Goal: Task Accomplishment & Management: Use online tool/utility

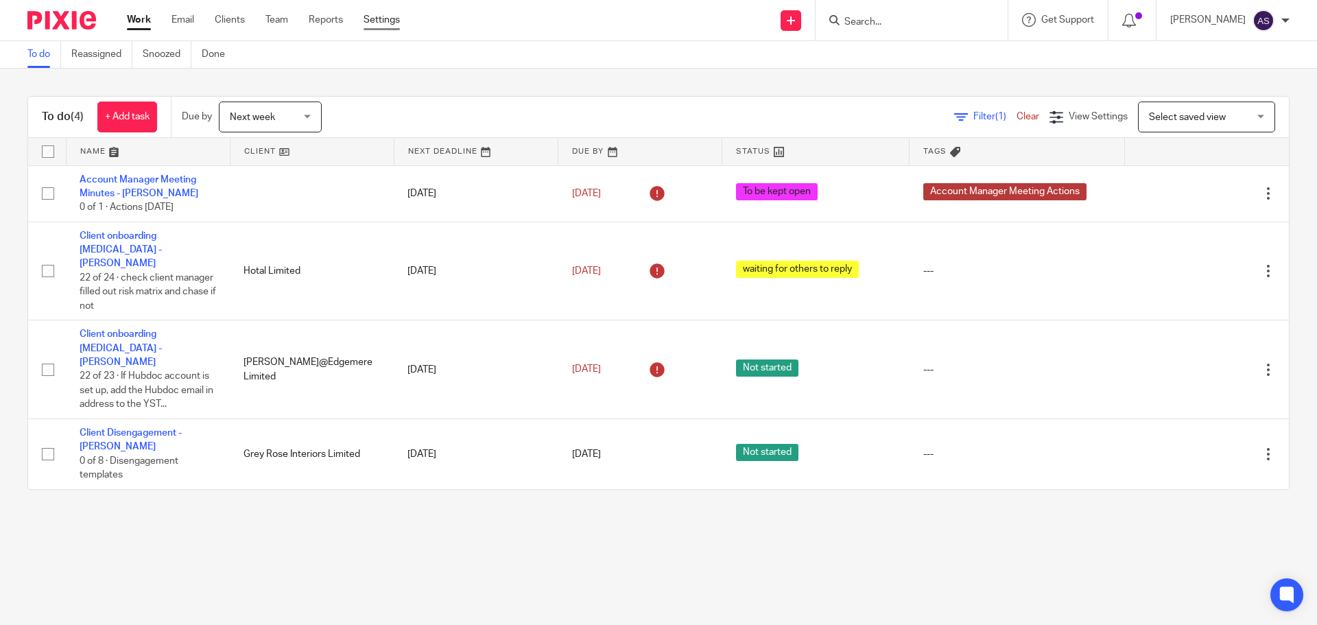
click at [391, 22] on link "Settings" at bounding box center [382, 20] width 36 height 14
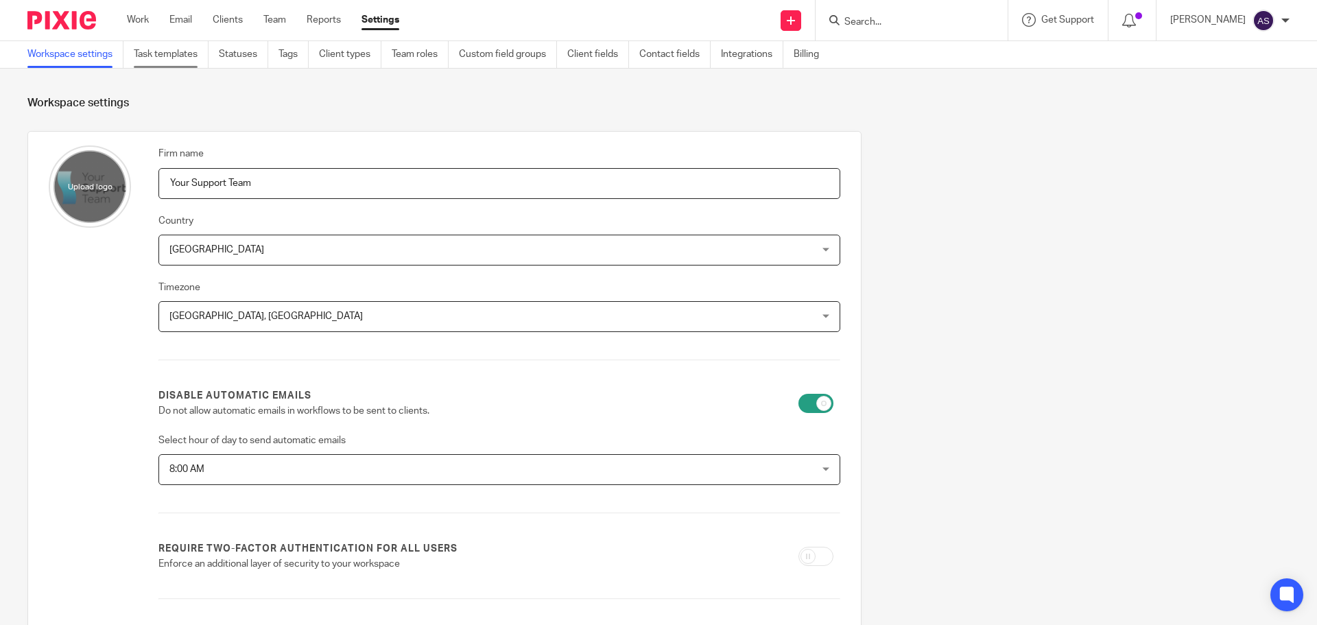
click at [171, 49] on link "Task templates" at bounding box center [171, 54] width 75 height 27
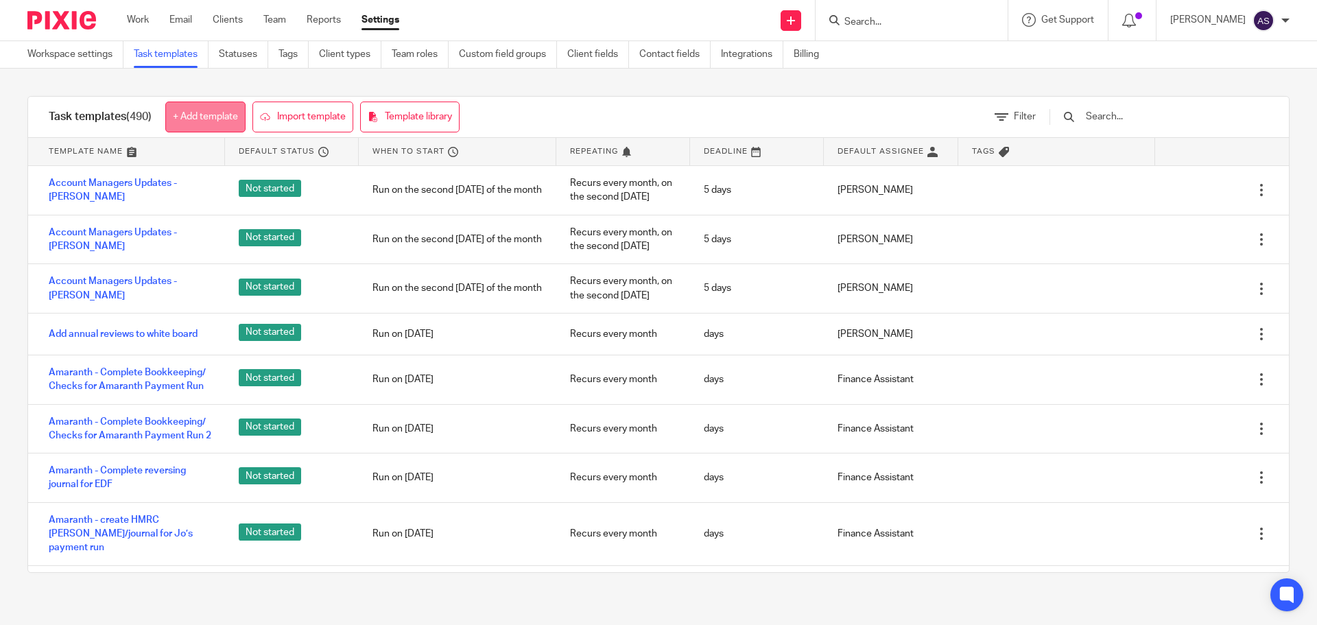
click at [206, 117] on link "+ Add template" at bounding box center [205, 117] width 80 height 31
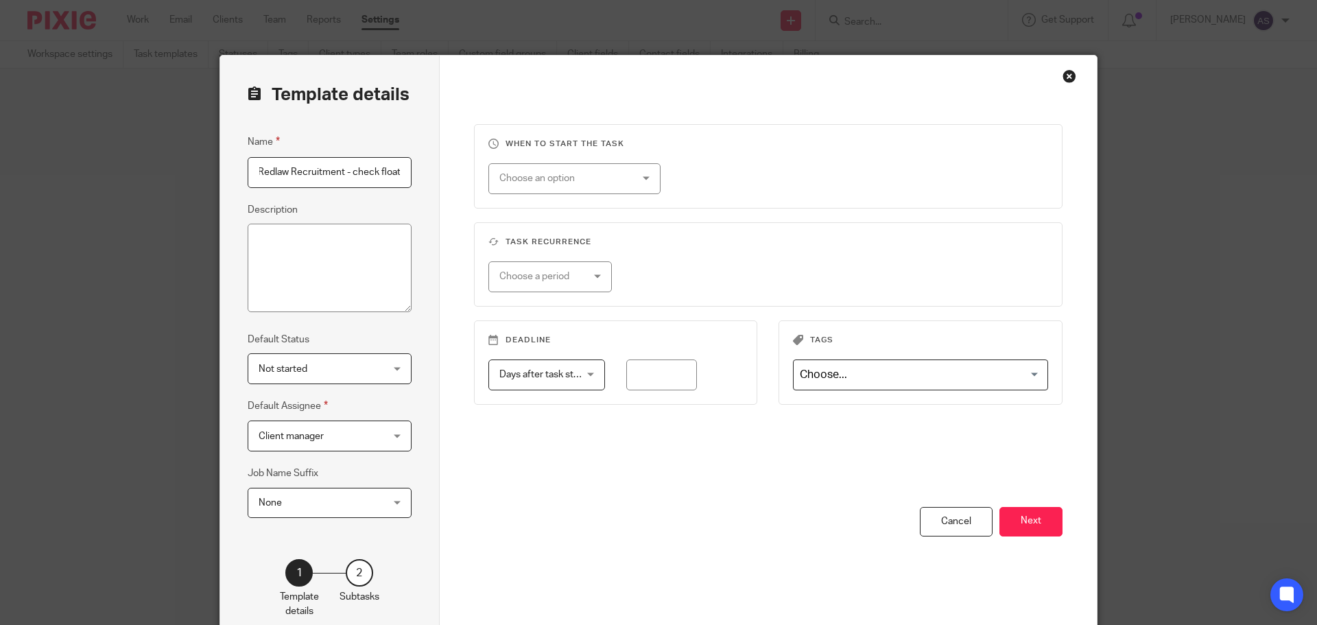
scroll to position [0, 3]
type input "Redlaw Recruitment - check float"
click at [329, 437] on span "Client manager" at bounding box center [319, 435] width 121 height 29
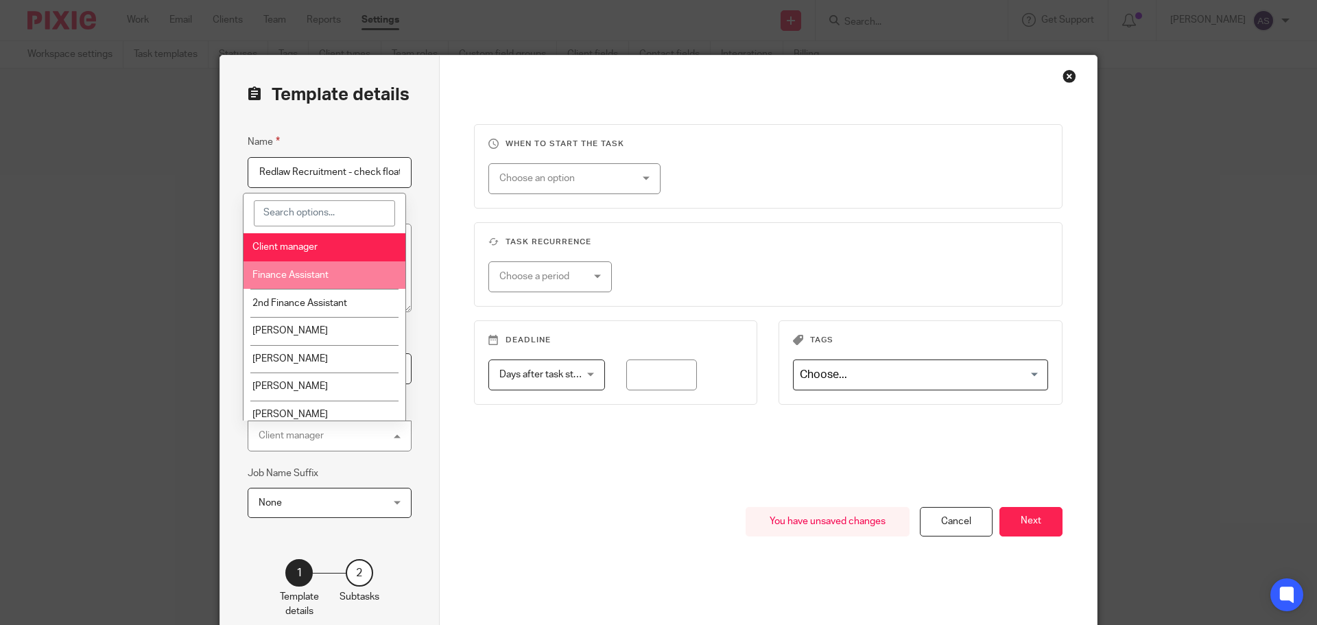
click at [314, 281] on li "Finance Assistant" at bounding box center [325, 275] width 163 height 28
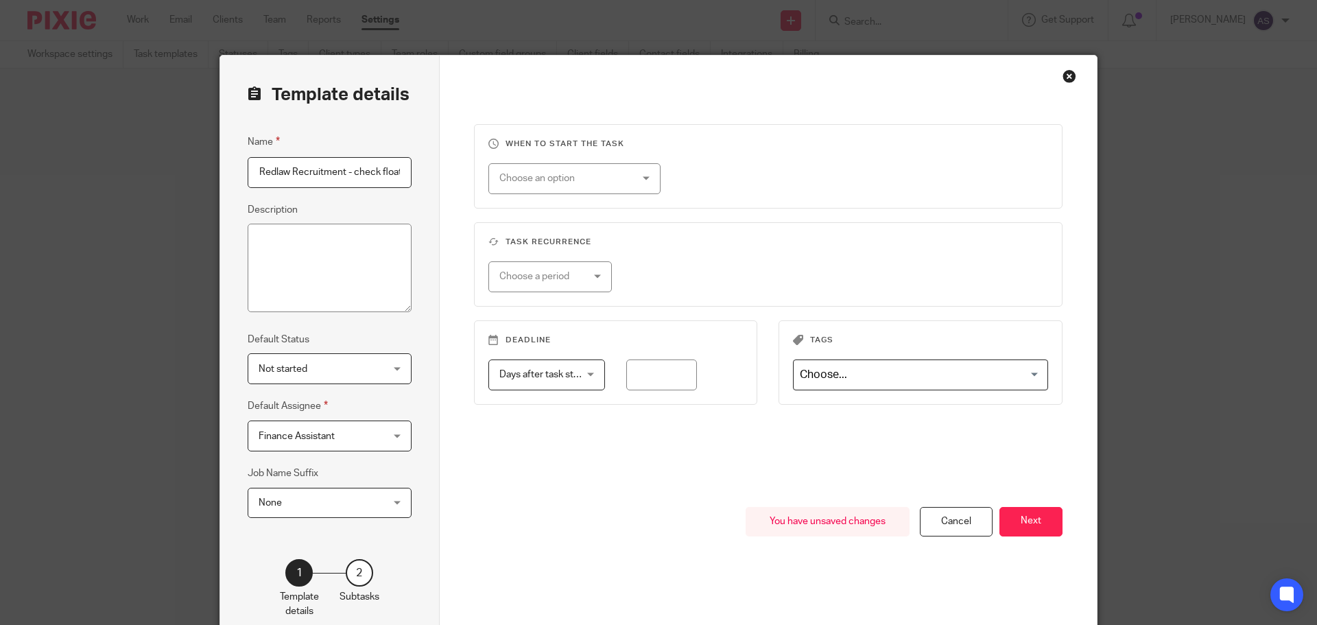
click at [611, 188] on div "Choose an option" at bounding box center [563, 178] width 128 height 29
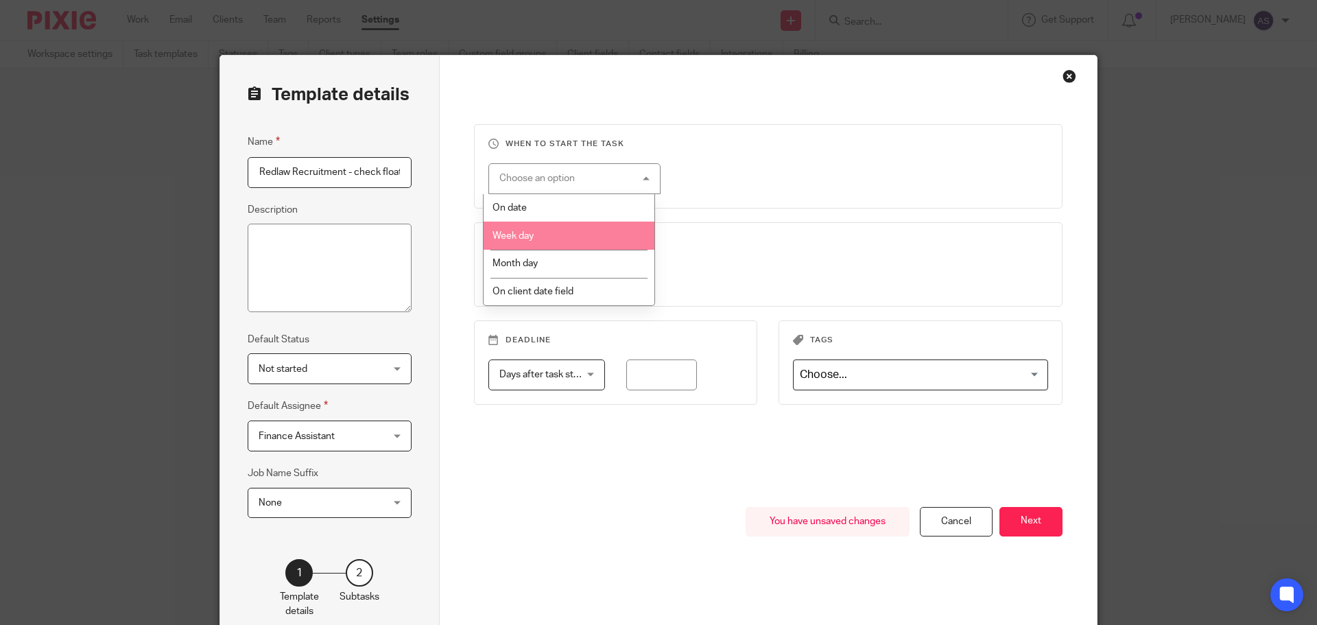
drag, startPoint x: 541, startPoint y: 234, endPoint x: 606, endPoint y: 219, distance: 67.6
click at [543, 233] on li "Week day" at bounding box center [569, 236] width 171 height 28
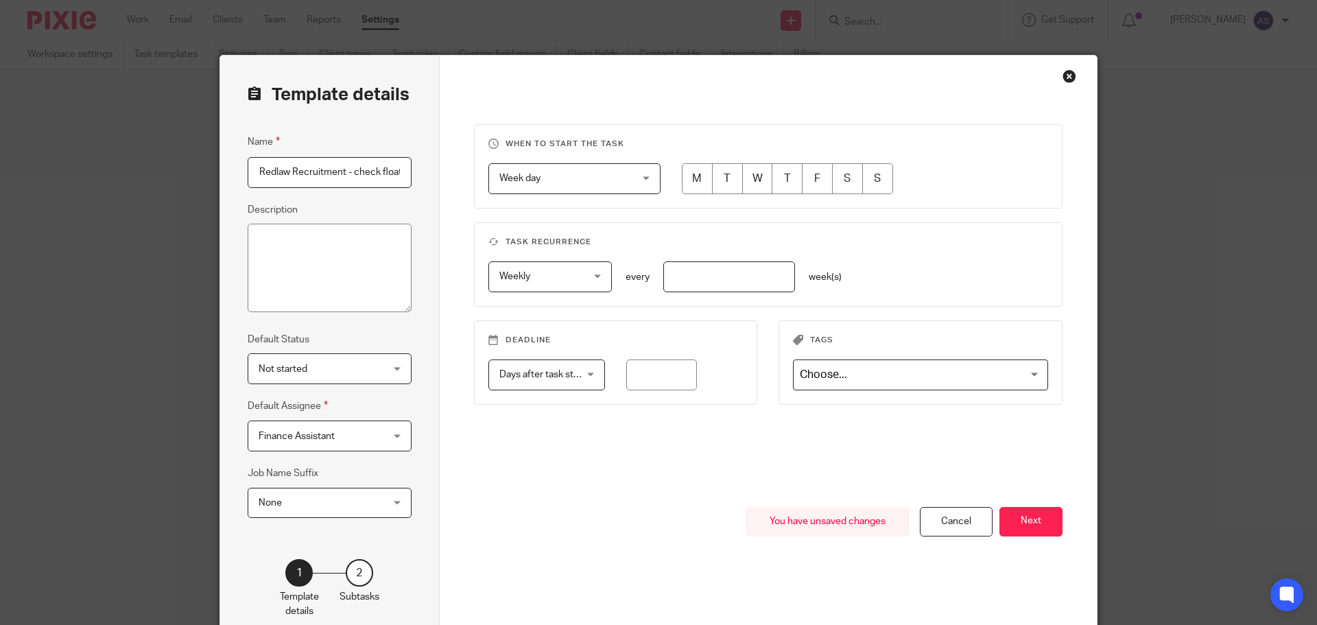
click at [690, 176] on input "radio" at bounding box center [697, 178] width 31 height 31
radio input "true"
click at [695, 278] on input "number" at bounding box center [729, 276] width 132 height 31
type input "1"
click at [1029, 521] on button "Next" at bounding box center [1031, 522] width 63 height 30
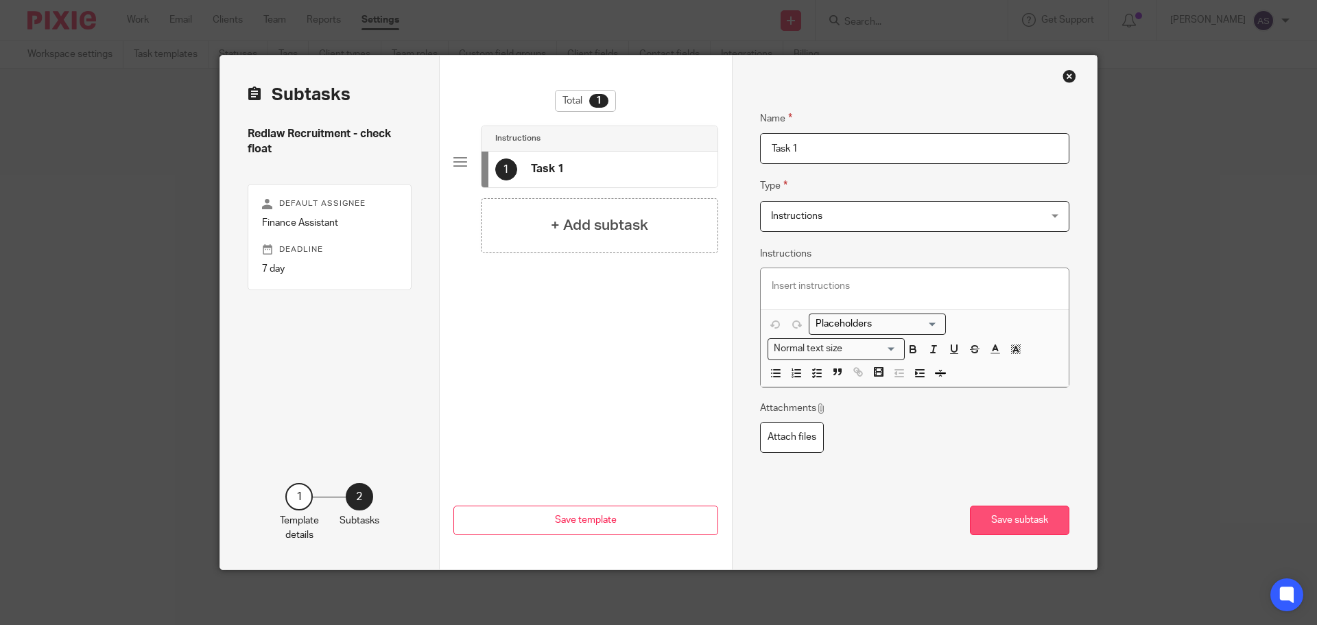
click at [1026, 519] on button "Save subtask" at bounding box center [1019, 521] width 99 height 30
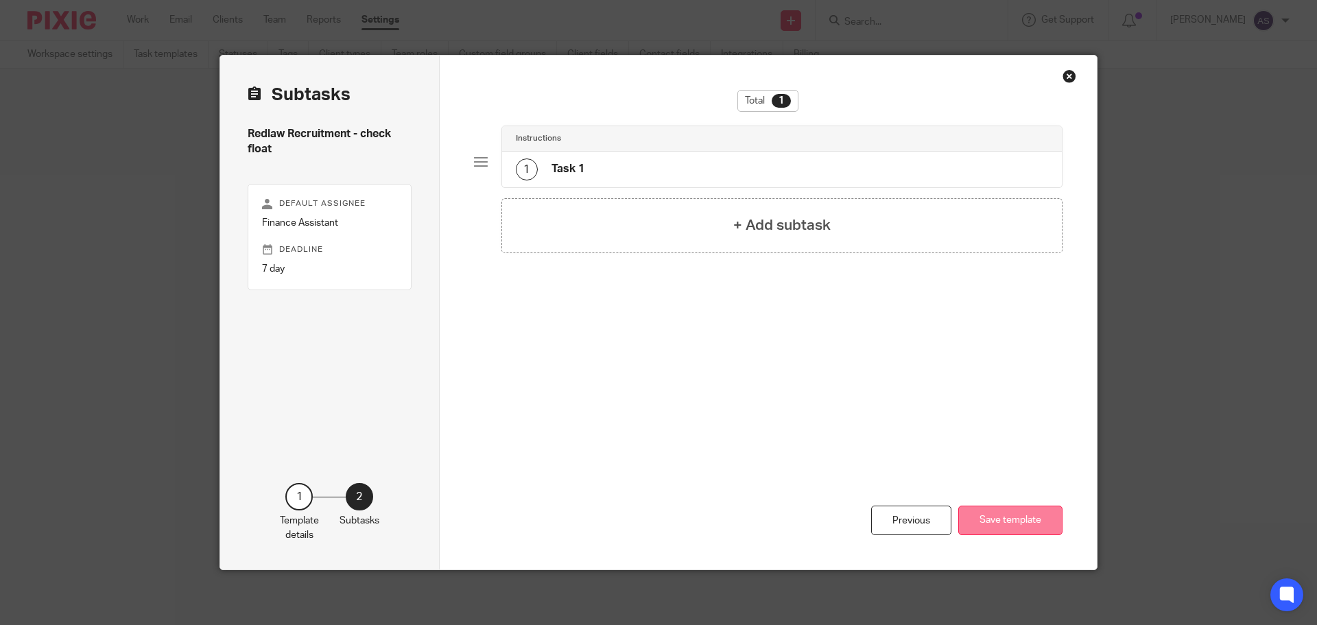
click at [1015, 520] on button "Save template" at bounding box center [1010, 521] width 104 height 30
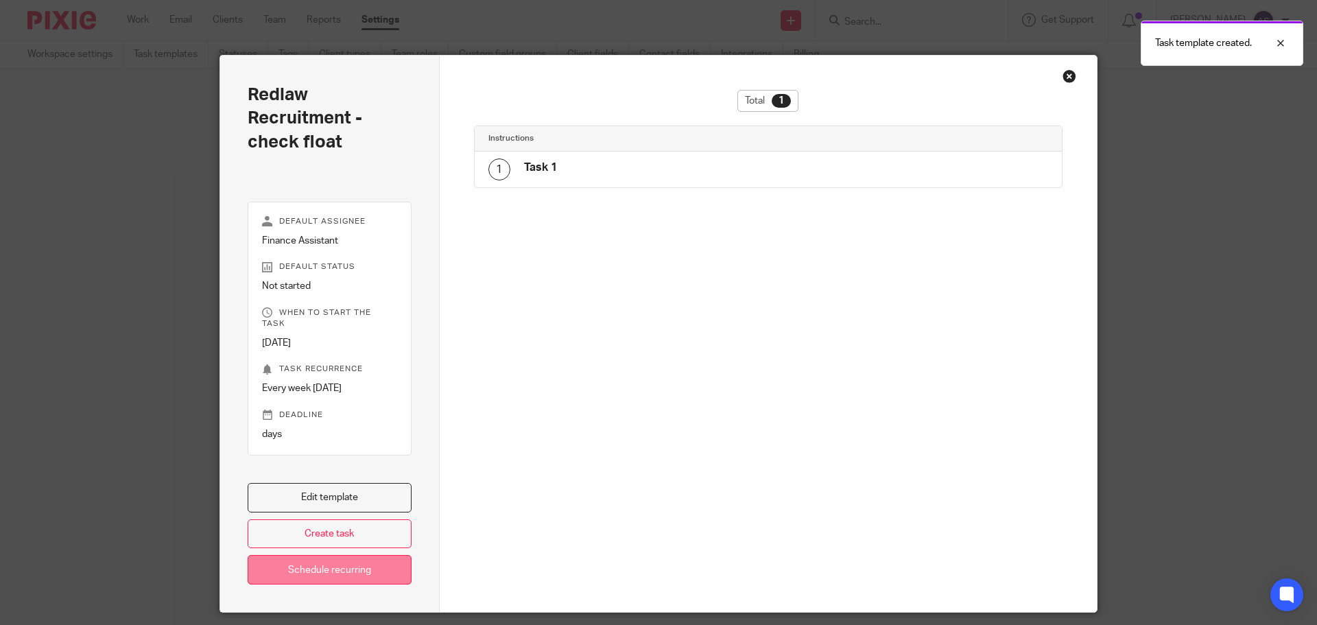
click at [347, 557] on link "Schedule recurring" at bounding box center [330, 570] width 164 height 30
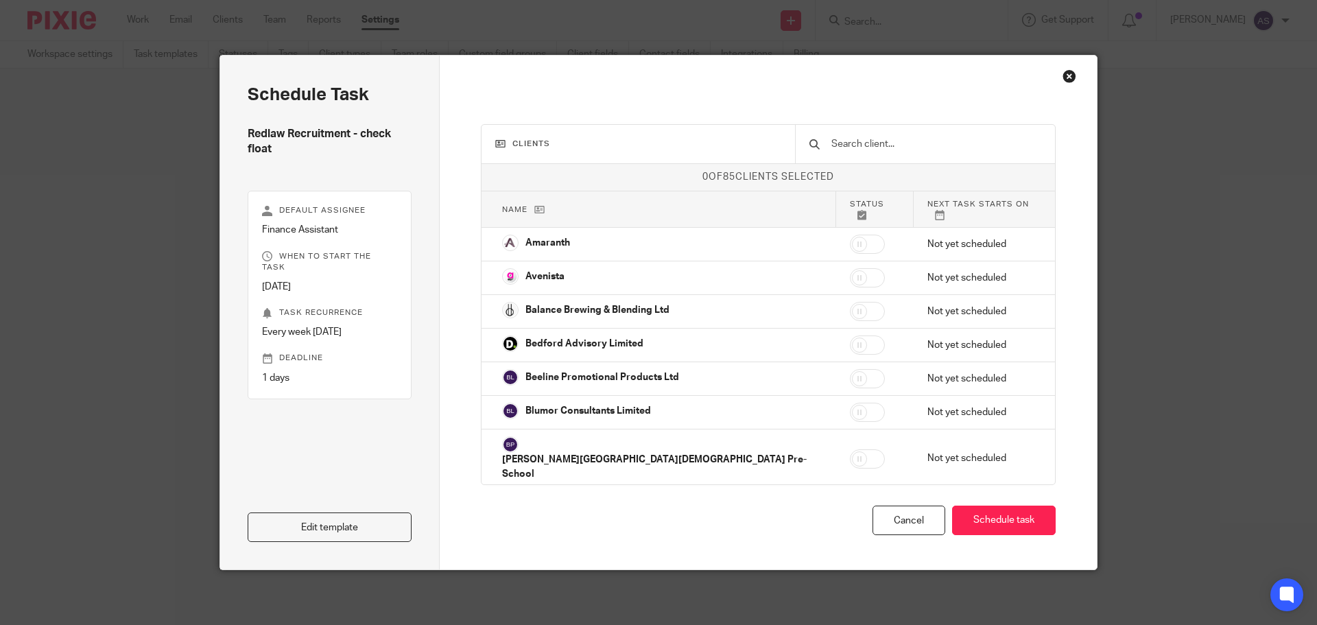
click at [854, 150] on input "text" at bounding box center [935, 144] width 211 height 15
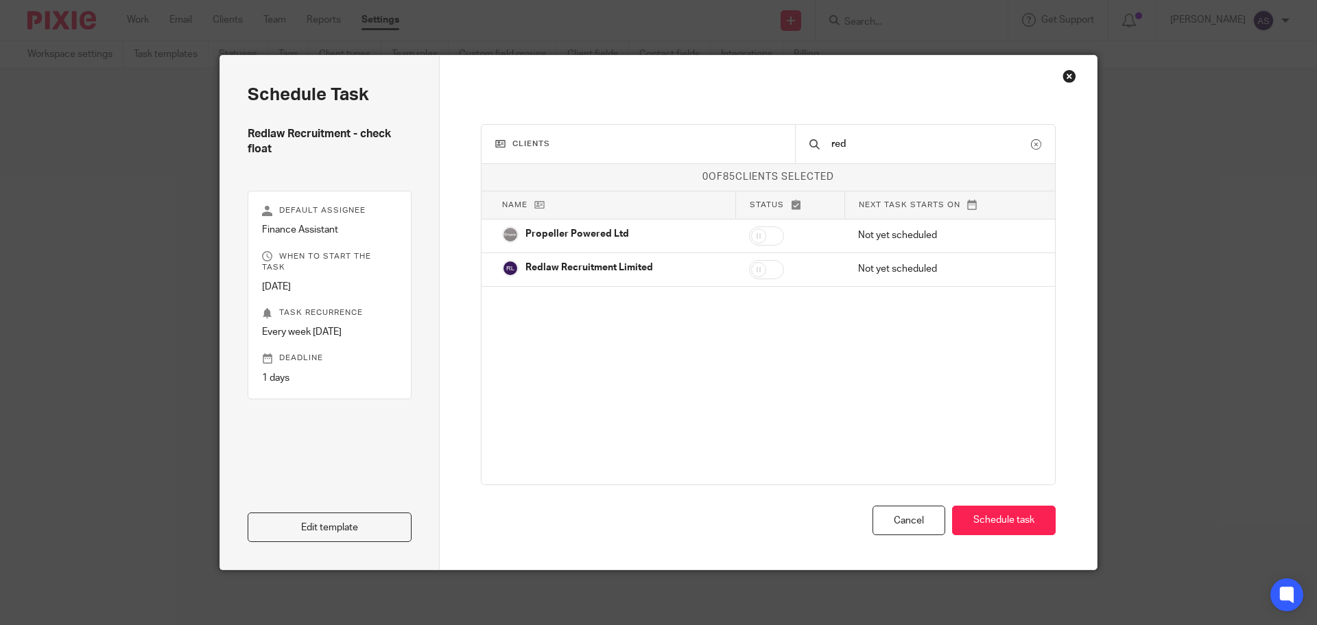
type input "red"
click at [768, 270] on input "checkbox" at bounding box center [766, 269] width 35 height 19
checkbox input "true"
click at [985, 526] on button "Schedule task" at bounding box center [1004, 521] width 104 height 30
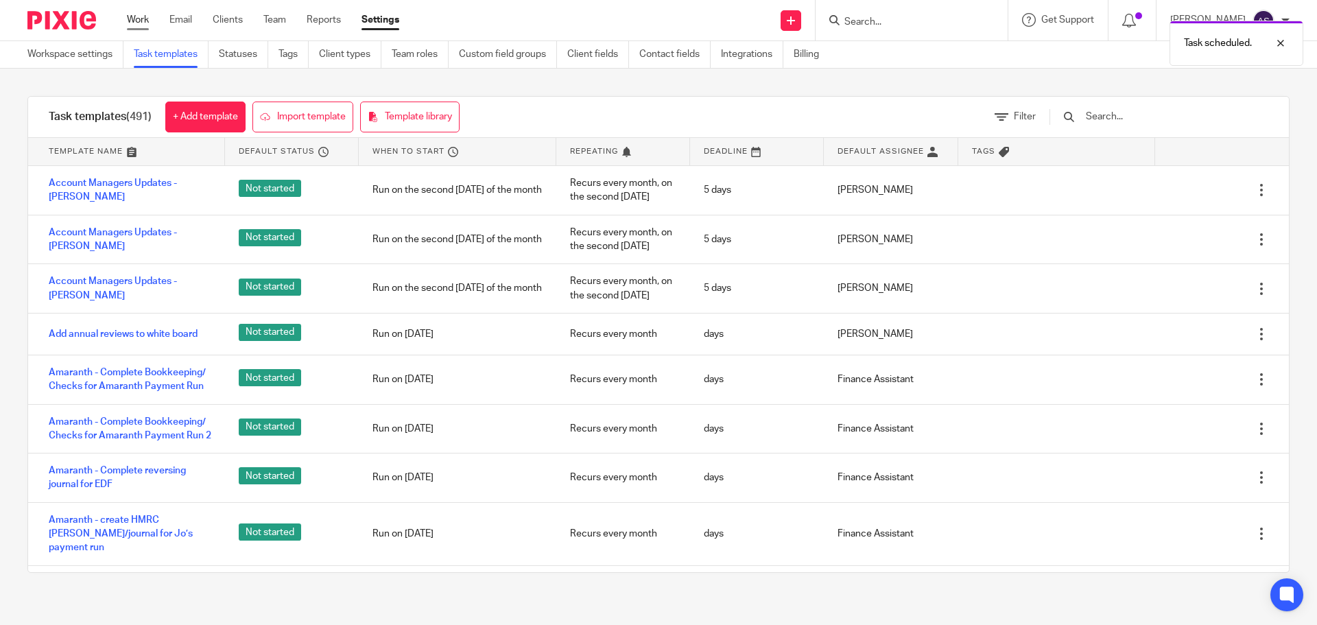
click at [141, 18] on link "Work" at bounding box center [138, 20] width 22 height 14
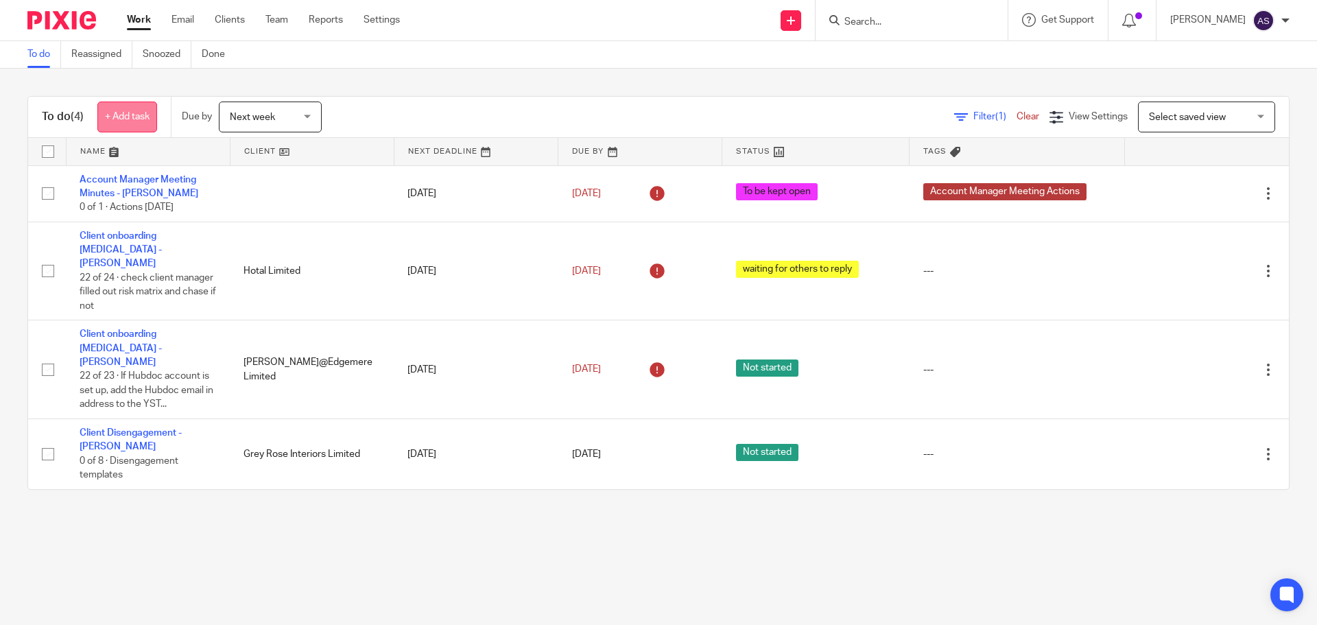
click at [142, 113] on link "+ Add task" at bounding box center [127, 117] width 60 height 31
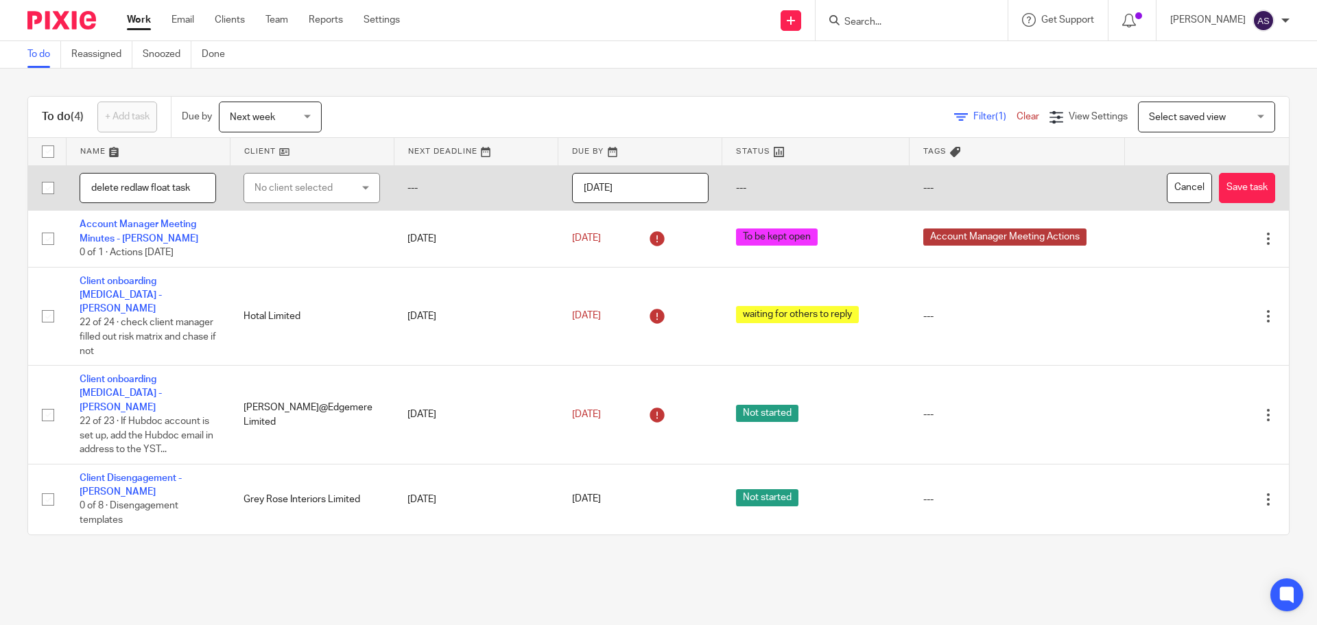
type input "delete redlaw float task"
click at [630, 183] on input "[DATE]" at bounding box center [640, 188] width 137 height 31
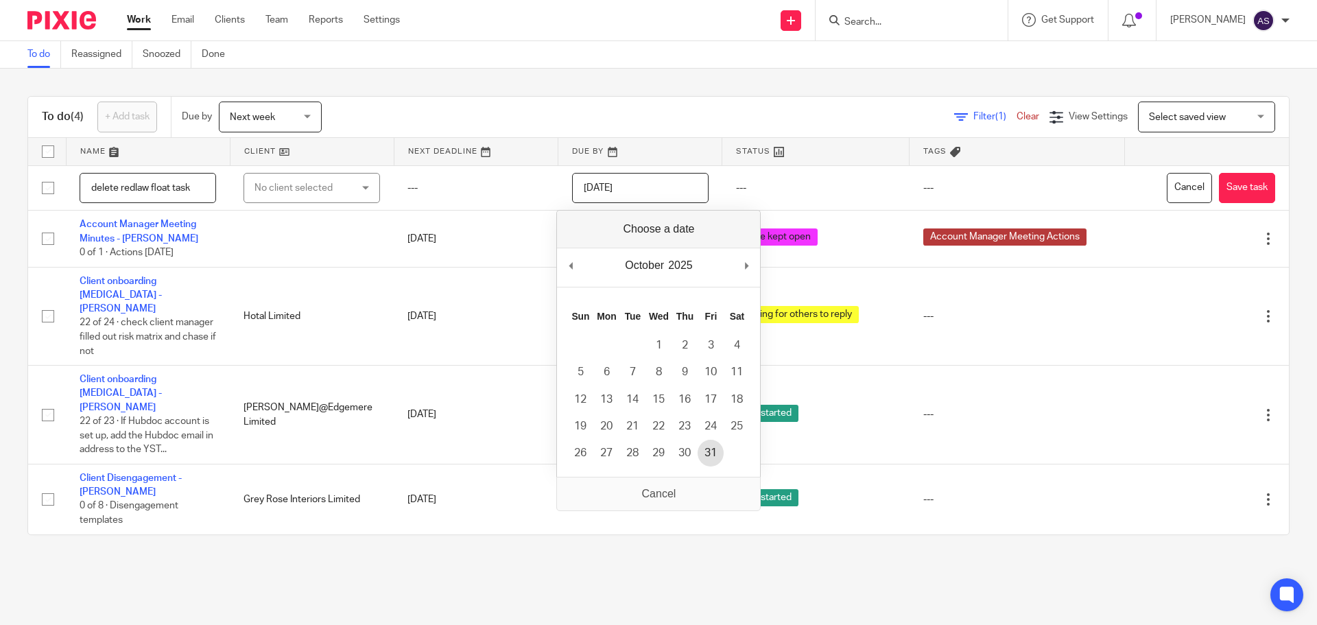
type input "[DATE]"
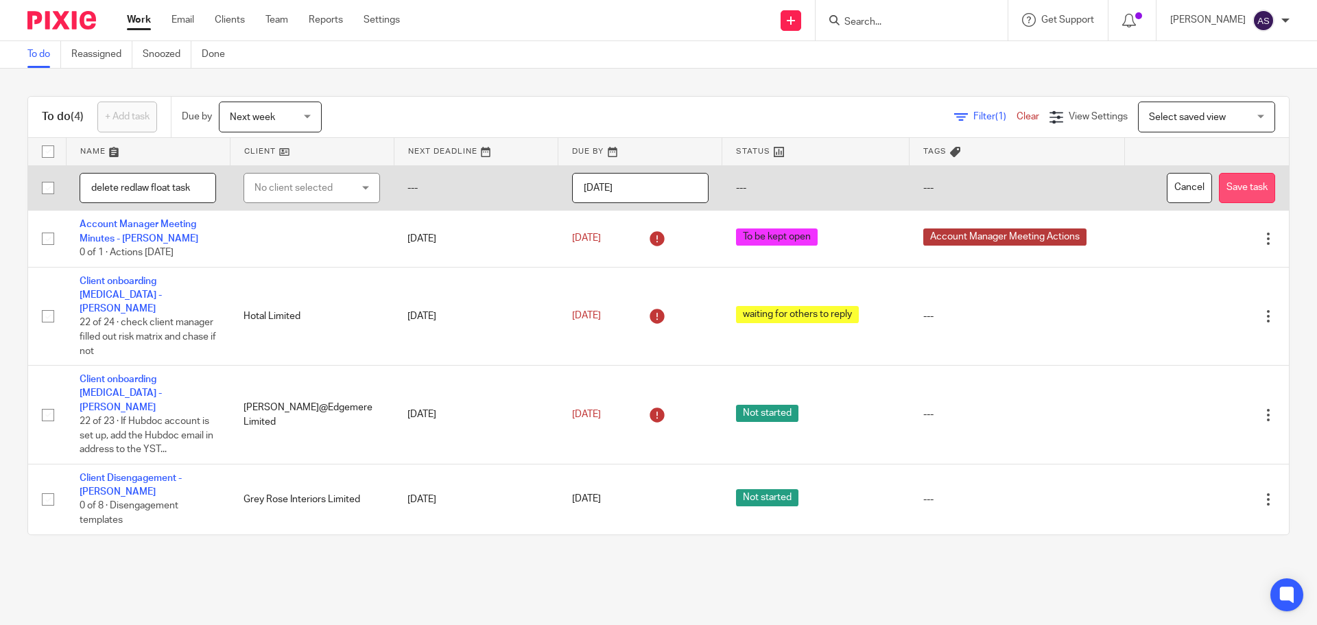
drag, startPoint x: 1210, startPoint y: 184, endPoint x: 1209, endPoint y: 191, distance: 7.0
click at [1219, 188] on button "Save task" at bounding box center [1247, 188] width 56 height 31
